Goal: Task Accomplishment & Management: Manage account settings

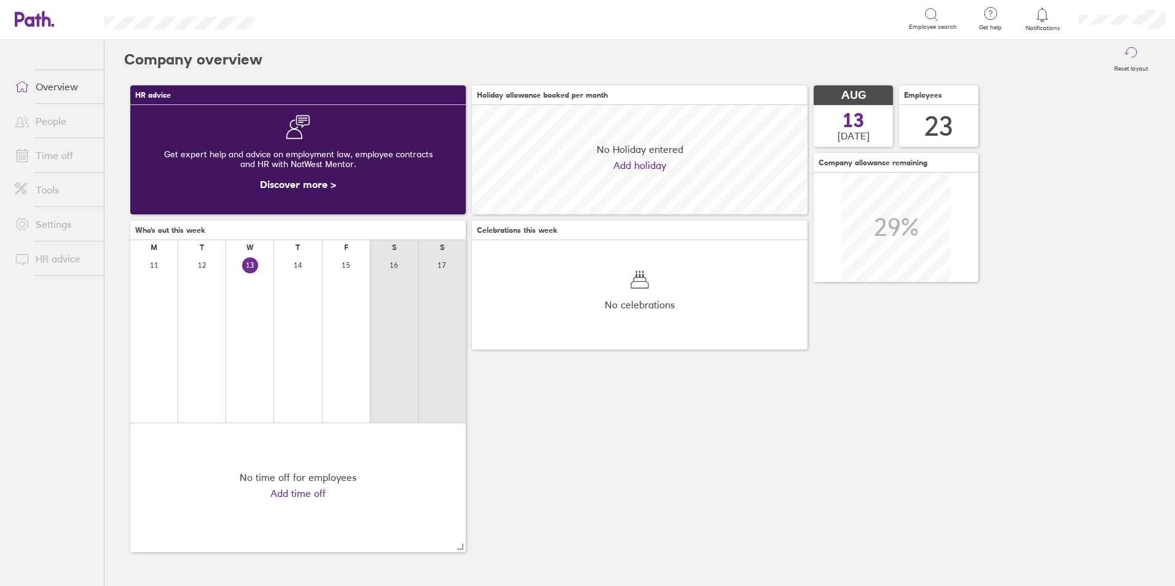
scroll to position [109, 336]
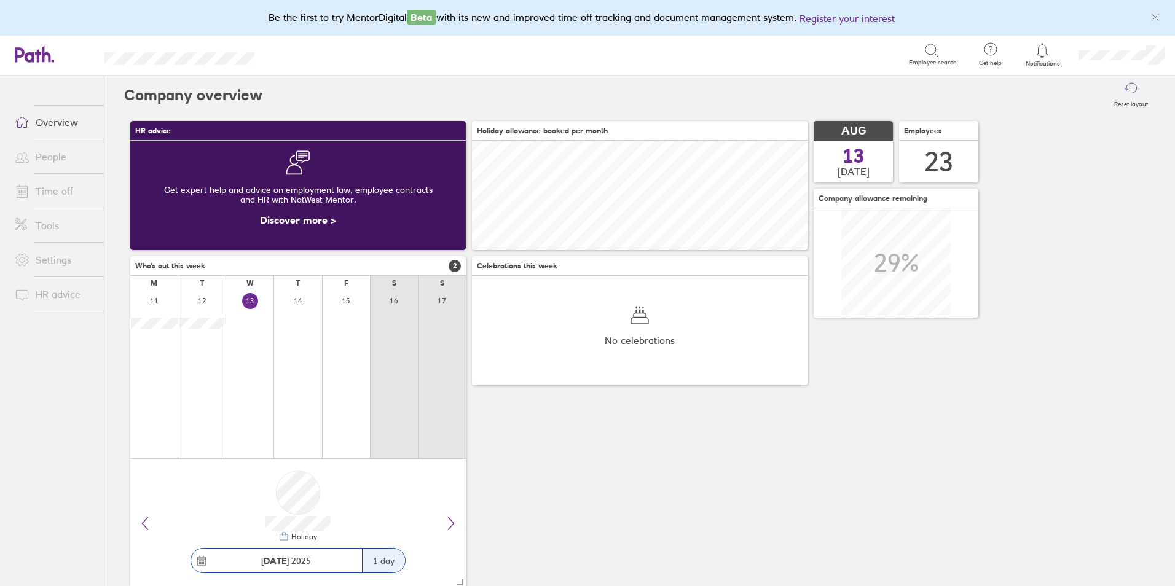
click at [54, 123] on link "Overview" at bounding box center [54, 122] width 99 height 25
click at [68, 189] on link "Time off" at bounding box center [54, 191] width 99 height 25
